Goal: Navigation & Orientation: Find specific page/section

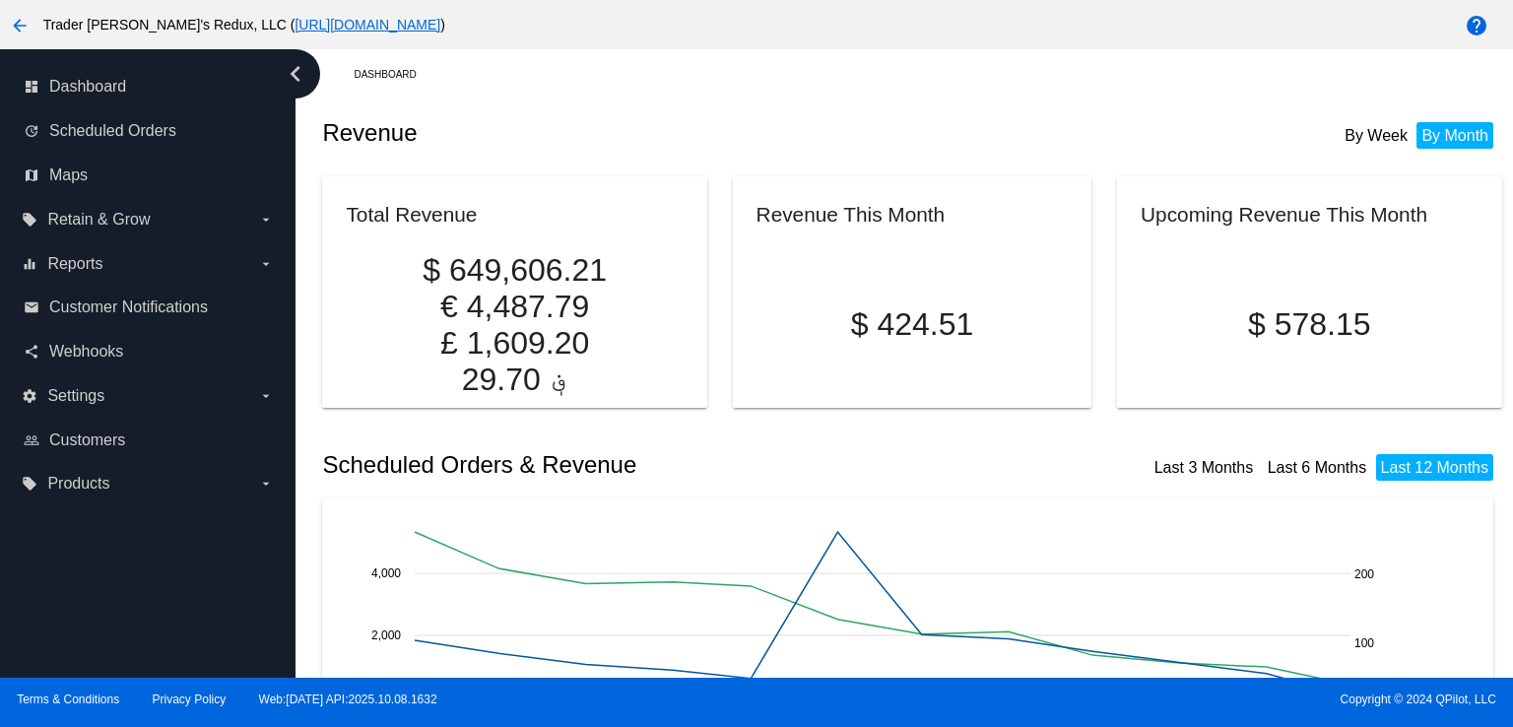
click at [570, 130] on h2 "Revenue" at bounding box center [617, 133] width 590 height 28
click at [156, 133] on span "Scheduled Orders" at bounding box center [112, 131] width 127 height 18
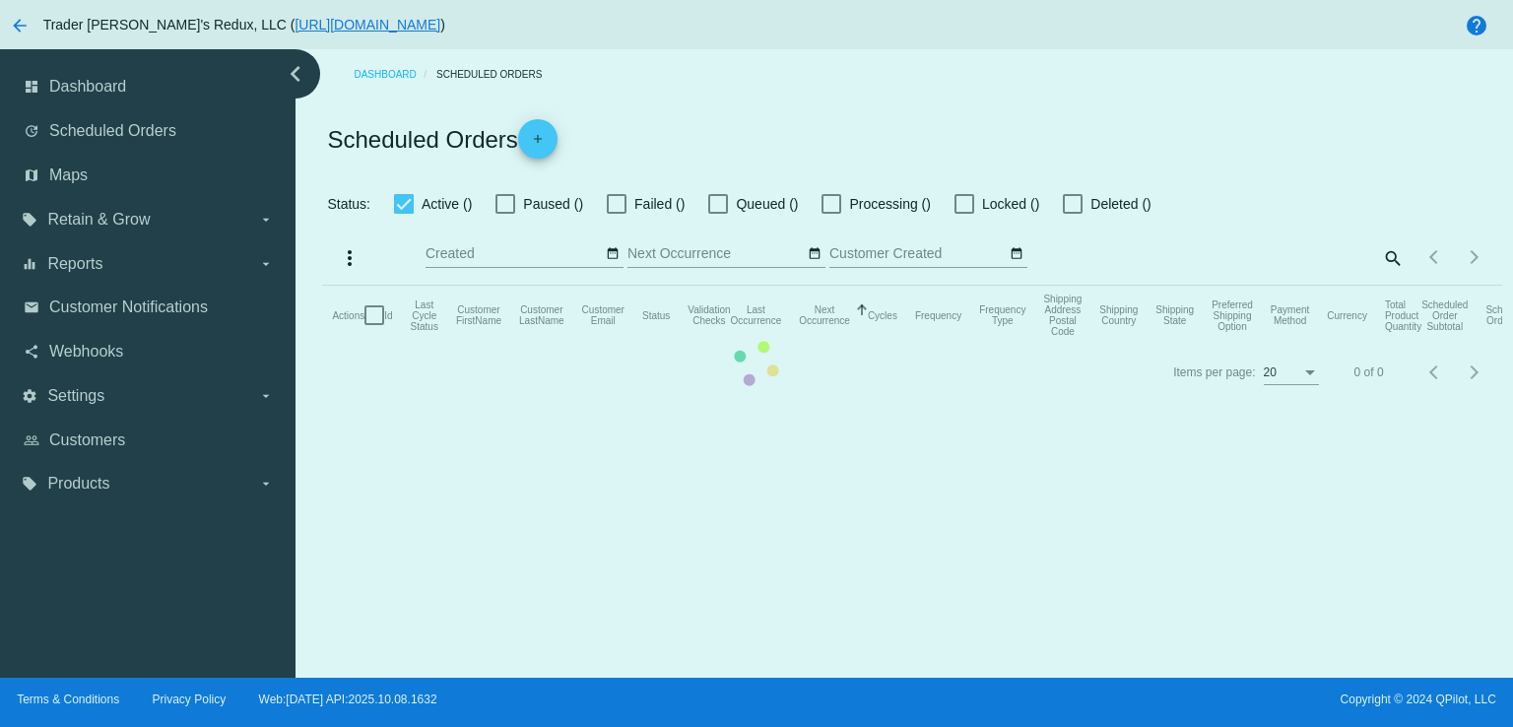
checkbox input "false"
checkbox input "true"
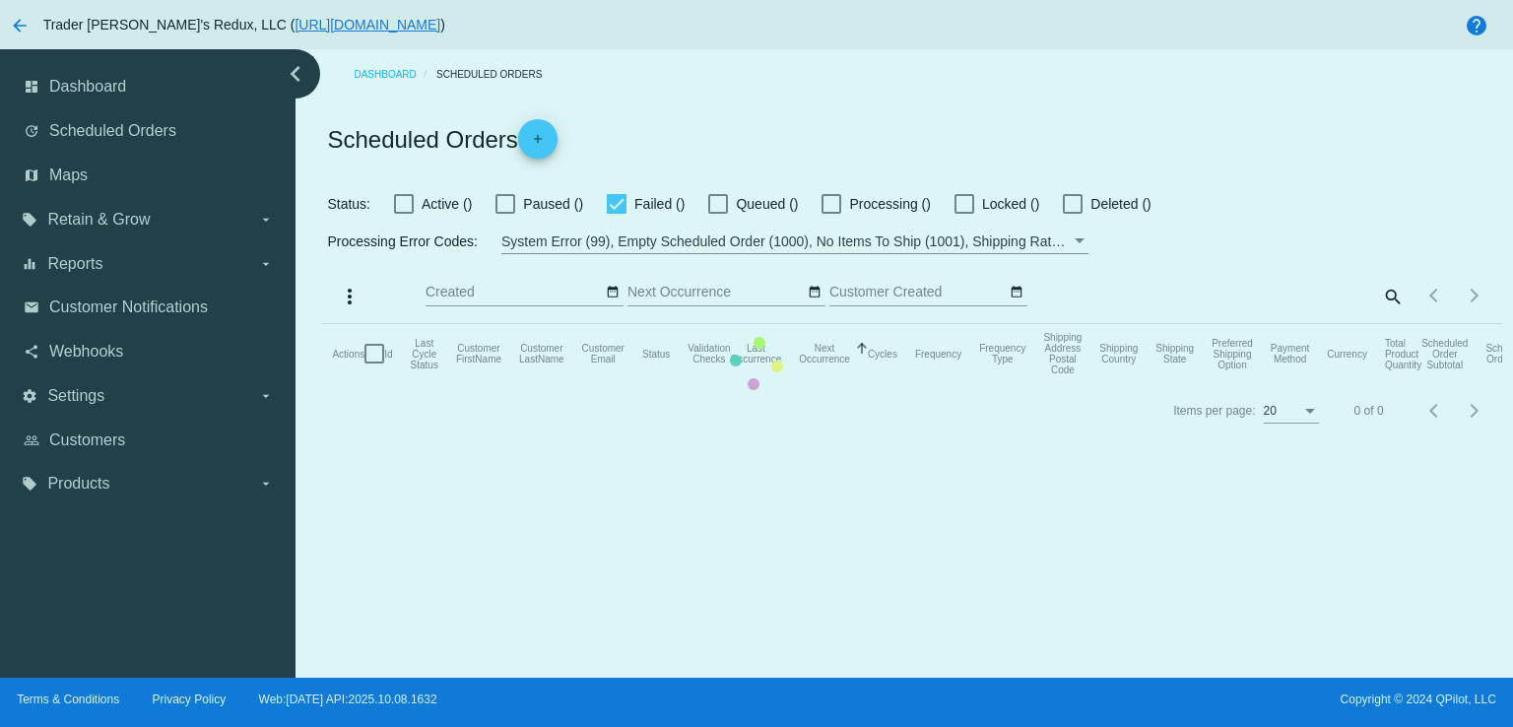
click at [873, 324] on mat-table "Actions Id Last Cycle Status Customer FirstName Customer LastName Customer Emai…" at bounding box center [911, 353] width 1179 height 59
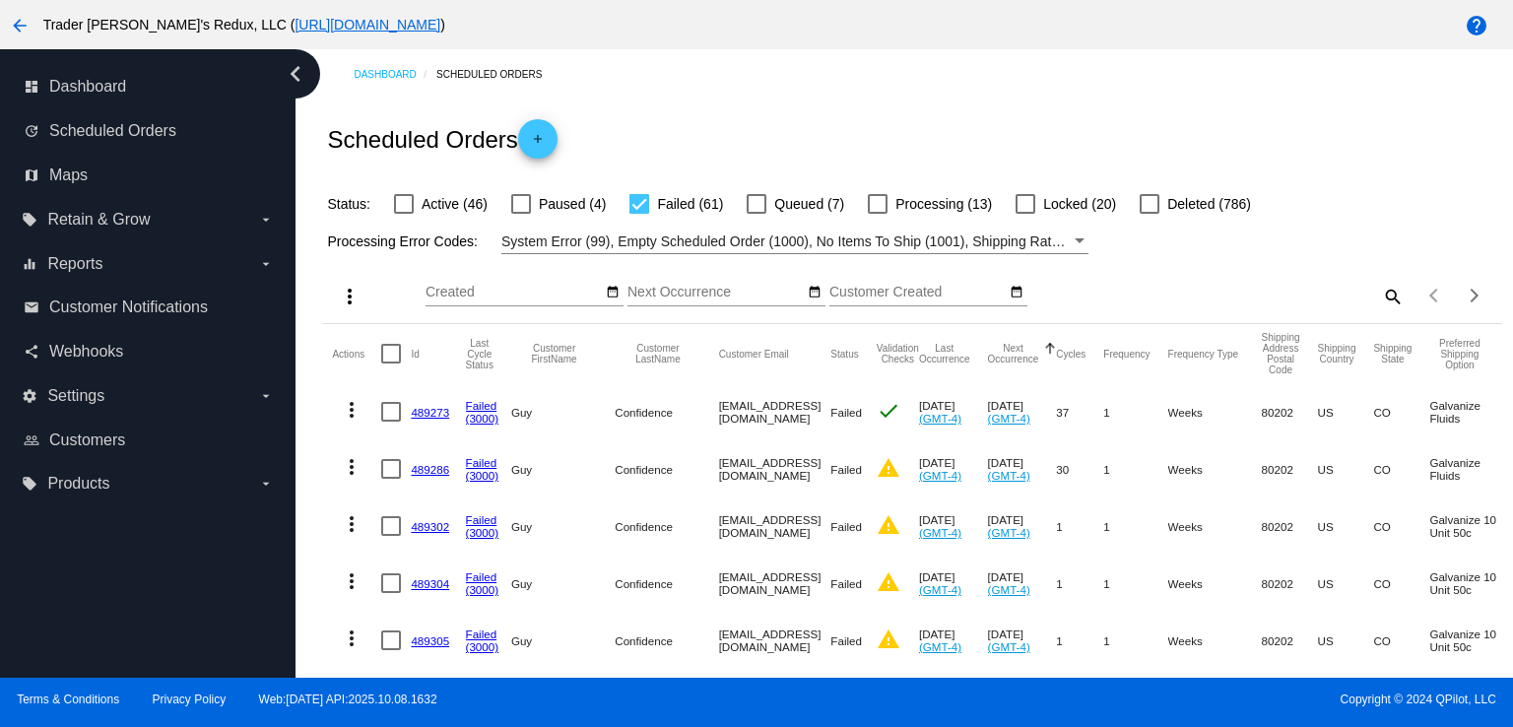
drag, startPoint x: 914, startPoint y: 34, endPoint x: 636, endPoint y: 68, distance: 279.8
click at [914, 34] on div "arrow_back Trader [PERSON_NAME]'s Redux, LLC ( [URL][DOMAIN_NAME] )" at bounding box center [630, 24] width 1261 height 39
click at [57, 123] on span "Scheduled Orders" at bounding box center [112, 131] width 127 height 18
click at [122, 354] on span "Webhooks" at bounding box center [86, 352] width 74 height 18
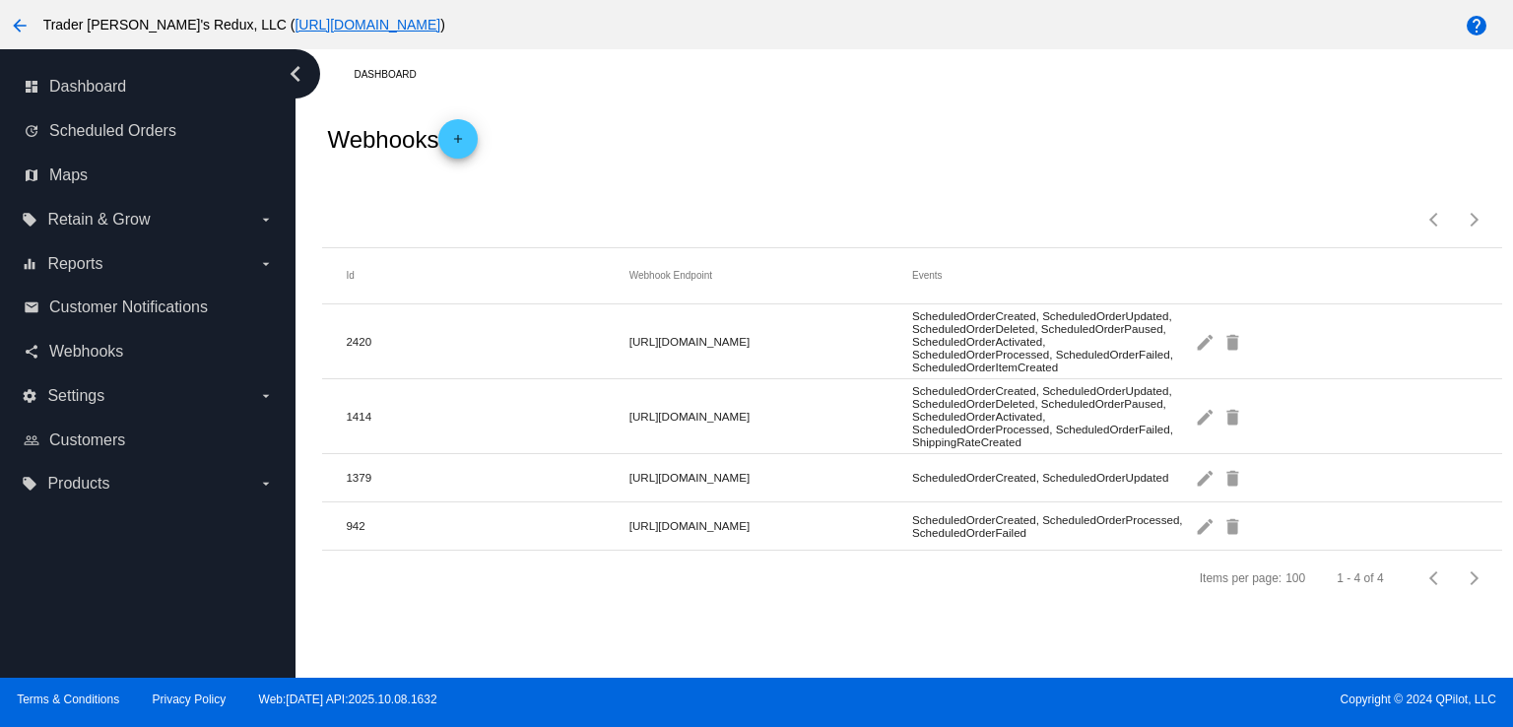
drag, startPoint x: 933, startPoint y: 266, endPoint x: 580, endPoint y: 297, distance: 354.0
click at [933, 266] on mat-header-row "Id Webhook Endpoint Events" at bounding box center [911, 276] width 1179 height 56
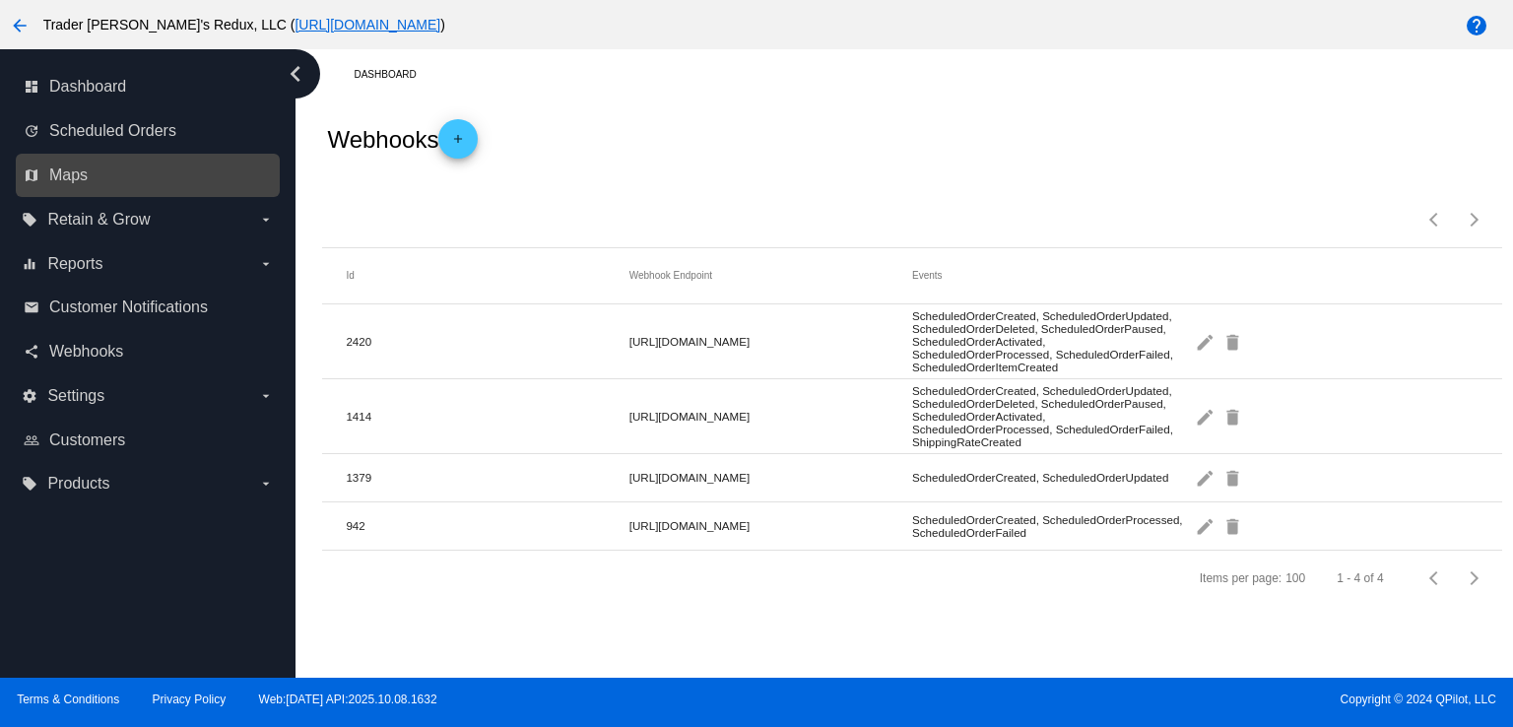
click at [100, 165] on link "map Maps" at bounding box center [149, 176] width 250 height 32
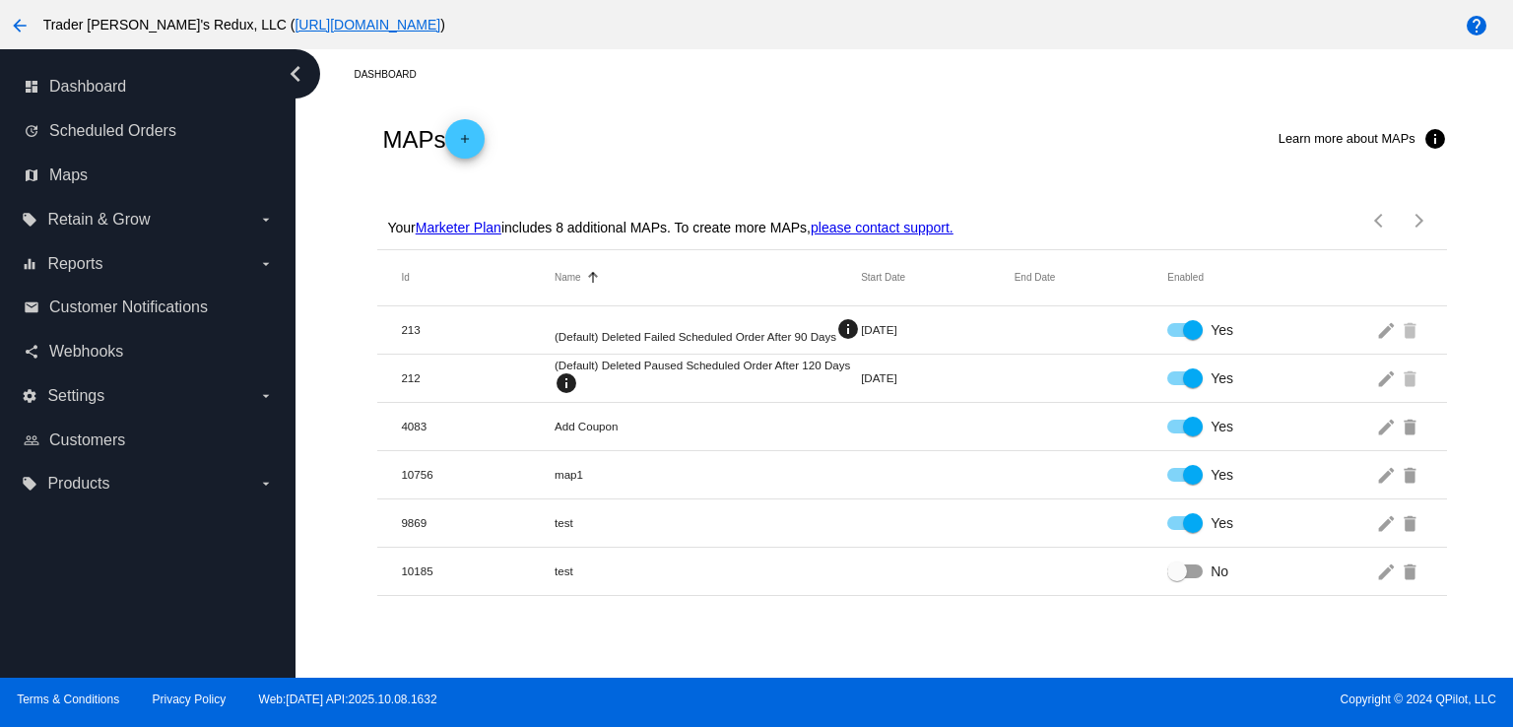
click at [745, 76] on div "Dashboard" at bounding box center [928, 74] width 1148 height 31
